Goal: Navigation & Orientation: Find specific page/section

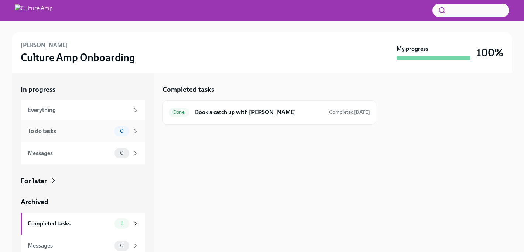
click at [135, 131] on icon at bounding box center [135, 131] width 7 height 7
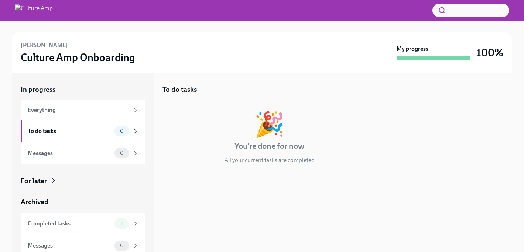
scroll to position [5, 0]
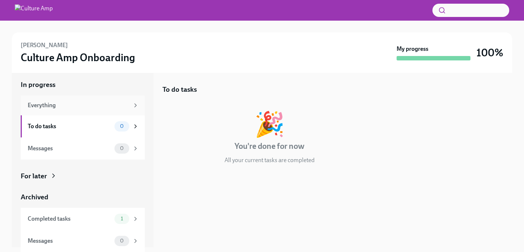
click at [135, 105] on icon at bounding box center [135, 105] width 7 height 7
click at [53, 176] on icon at bounding box center [53, 175] width 7 height 7
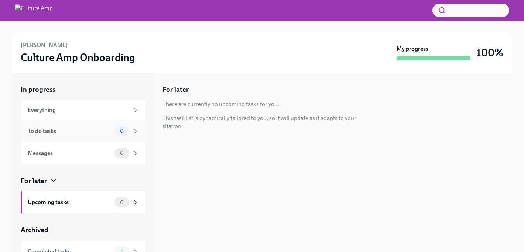
click at [135, 130] on icon at bounding box center [136, 131] width 2 height 3
